Goal: Check status: Check status

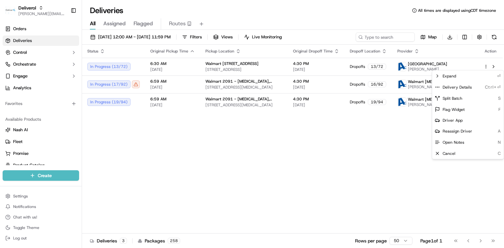
click at [117, 37] on html "Deliverol [PERSON_NAME][EMAIL_ADDRESS][PERSON_NAME][DOMAIN_NAME] Toggle Sidebar…" at bounding box center [252, 124] width 504 height 248
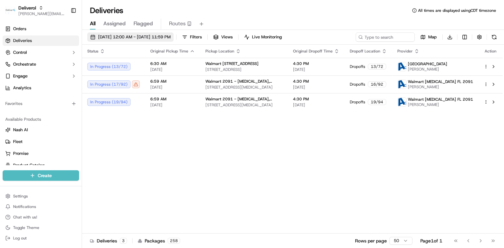
click at [118, 38] on span "[DATE] 12:00 AM - [DATE] 11:59 PM" at bounding box center [134, 37] width 73 height 6
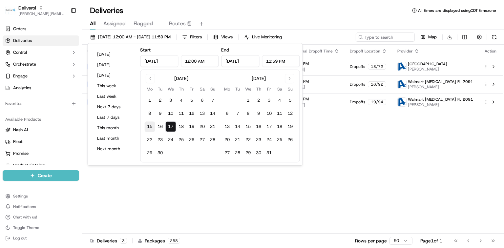
click at [149, 126] on button "15" at bounding box center [149, 126] width 11 height 11
type input "[DATE]"
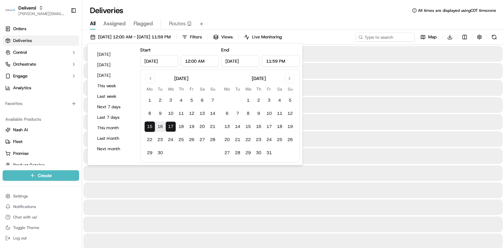
click at [149, 126] on button "15" at bounding box center [149, 126] width 11 height 11
type input "[DATE]"
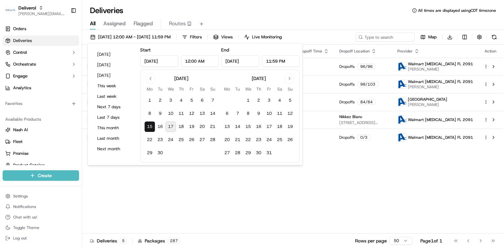
click at [304, 13] on div "Deliveries All times are displayed using CDT timezone" at bounding box center [293, 10] width 422 height 11
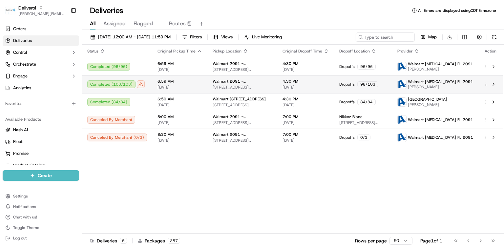
click at [217, 89] on span "[STREET_ADDRESS][MEDICAL_DATA]" at bounding box center [242, 87] width 59 height 5
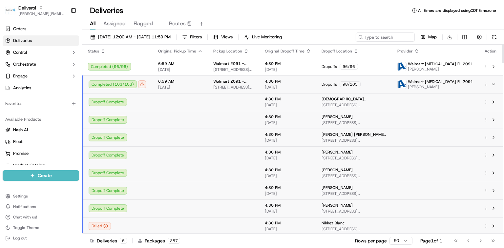
click at [487, 84] on html "Deliverol [PERSON_NAME][EMAIL_ADDRESS][PERSON_NAME][DOMAIN_NAME] Toggle Sidebar…" at bounding box center [252, 124] width 504 height 248
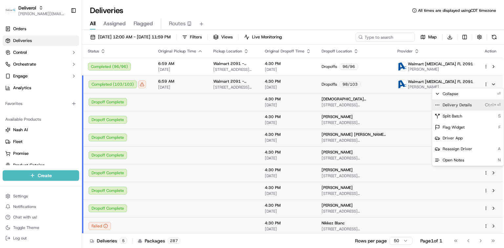
click at [461, 107] on span "Delivery Details" at bounding box center [457, 104] width 29 height 5
click at [145, 35] on html "Deliverol [PERSON_NAME][EMAIL_ADDRESS][PERSON_NAME][DOMAIN_NAME] Toggle Sidebar…" at bounding box center [252, 124] width 504 height 248
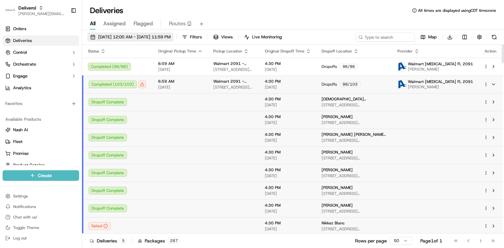
click at [144, 36] on span "[DATE] 12:00 AM - [DATE] 11:59 PM" at bounding box center [134, 37] width 73 height 6
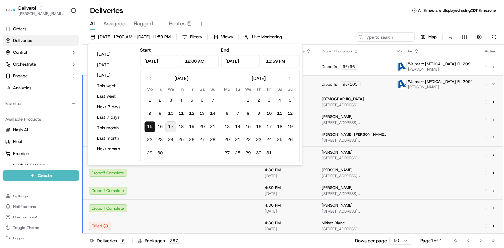
click at [169, 127] on button "17" at bounding box center [170, 126] width 11 height 11
type input "[DATE]"
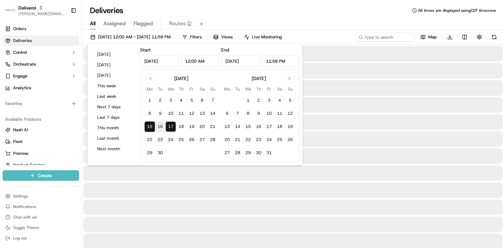
click at [169, 127] on button "17" at bounding box center [170, 126] width 11 height 11
type input "[DATE]"
click at [336, 17] on div "All Assigned Flagged Routes" at bounding box center [293, 23] width 422 height 14
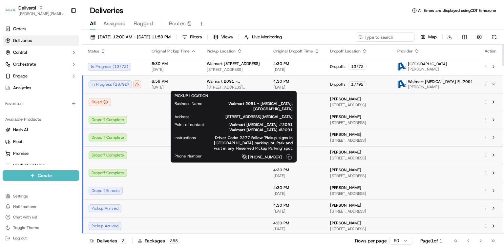
click at [219, 85] on span "[STREET_ADDRESS][MEDICAL_DATA]" at bounding box center [235, 87] width 56 height 5
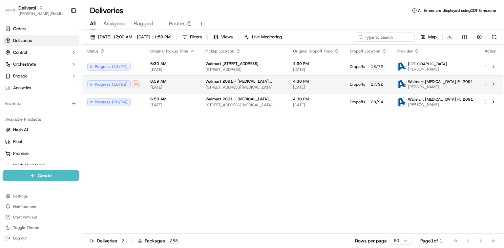
click at [219, 85] on span "[STREET_ADDRESS][MEDICAL_DATA]" at bounding box center [244, 87] width 77 height 5
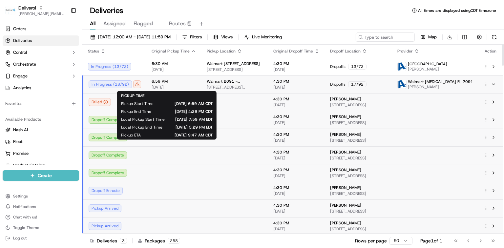
click at [159, 86] on span "[DATE]" at bounding box center [174, 87] width 45 height 5
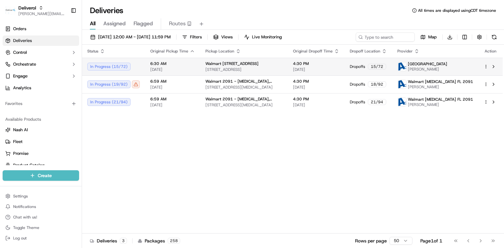
click at [169, 67] on span "[DATE]" at bounding box center [172, 69] width 45 height 5
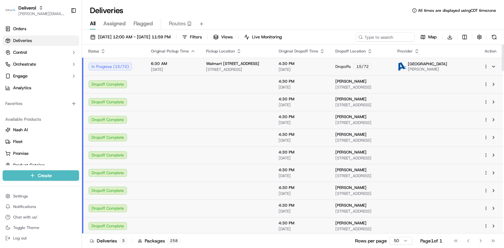
click at [172, 67] on span "[DATE]" at bounding box center [173, 69] width 45 height 5
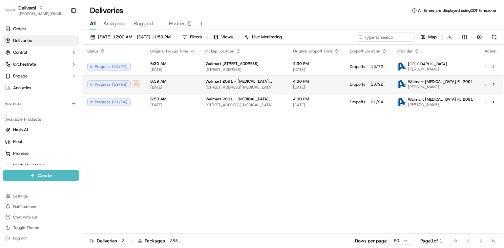
click at [171, 81] on span "6:59 AM" at bounding box center [172, 81] width 45 height 5
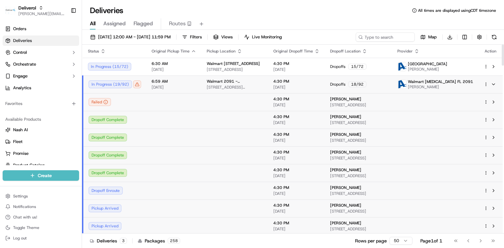
click at [182, 81] on span "6:59 AM" at bounding box center [174, 81] width 45 height 5
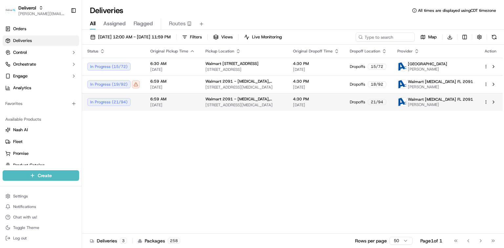
click at [168, 99] on span "6:59 AM" at bounding box center [172, 99] width 45 height 5
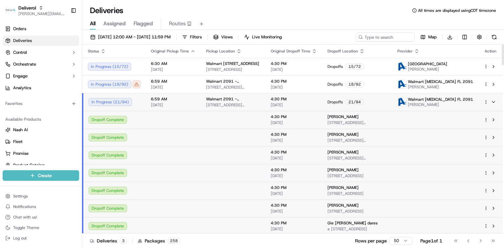
click at [170, 102] on span "[DATE]" at bounding box center [173, 104] width 45 height 5
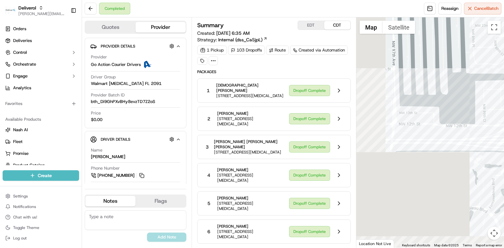
drag, startPoint x: 387, startPoint y: 177, endPoint x: 538, endPoint y: 66, distance: 187.4
click at [504, 66] on html "Deliverol dayle.kruger@deliverol.com Toggle Sidebar Orders Deliveries Control O…" at bounding box center [252, 124] width 504 height 248
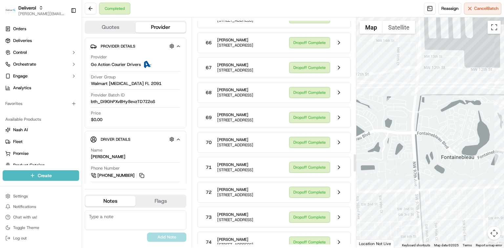
scroll to position [1751, 0]
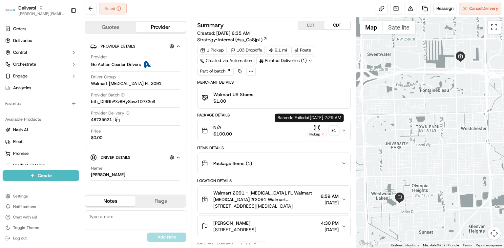
click at [316, 129] on icon "button" at bounding box center [317, 127] width 7 height 7
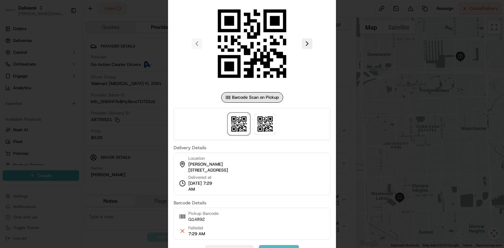
click at [370, 40] on div at bounding box center [252, 124] width 504 height 248
